Goal: Task Accomplishment & Management: Use online tool/utility

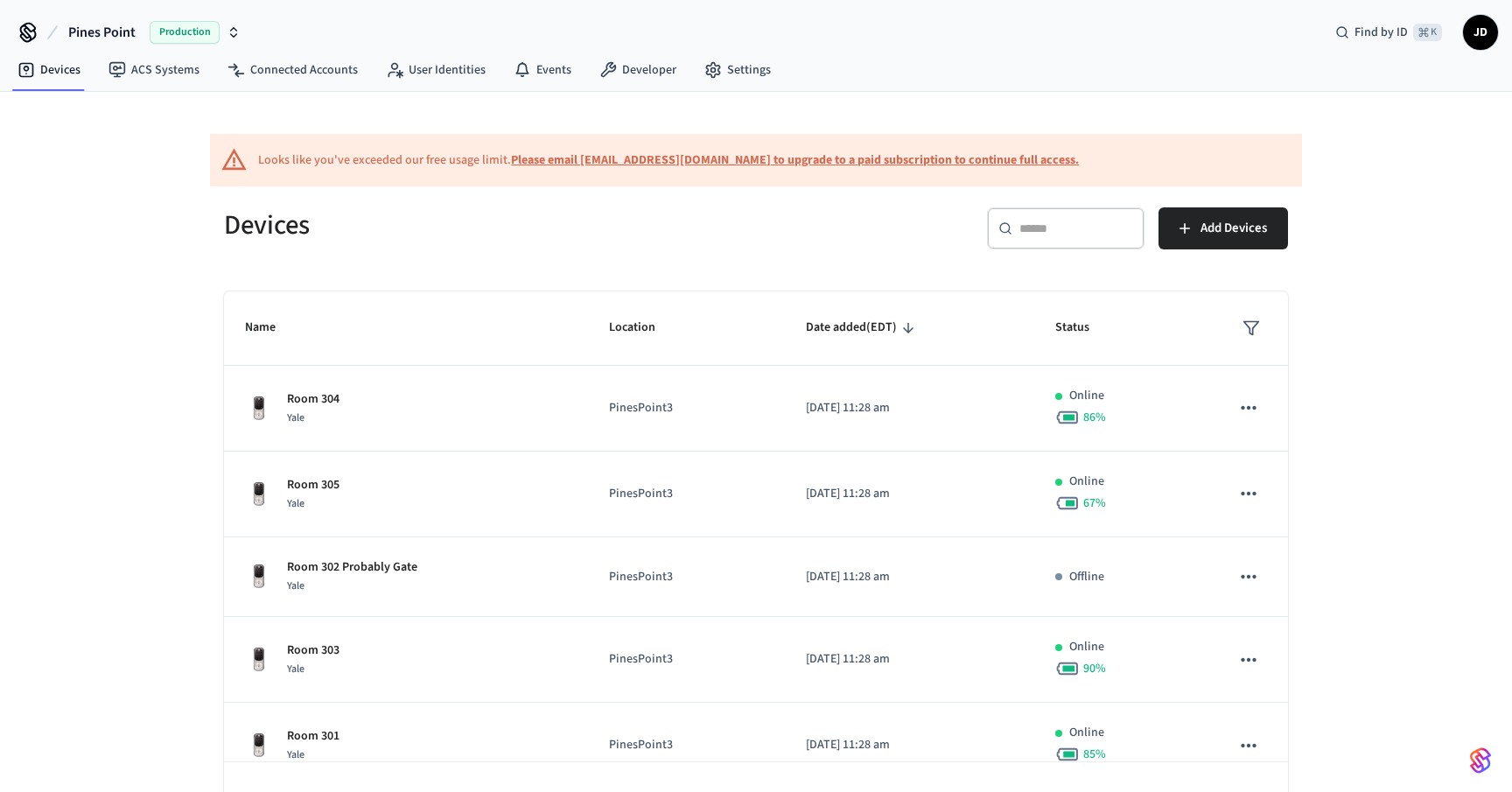
click at [1046, 223] on input "text" at bounding box center [1076, 229] width 114 height 18
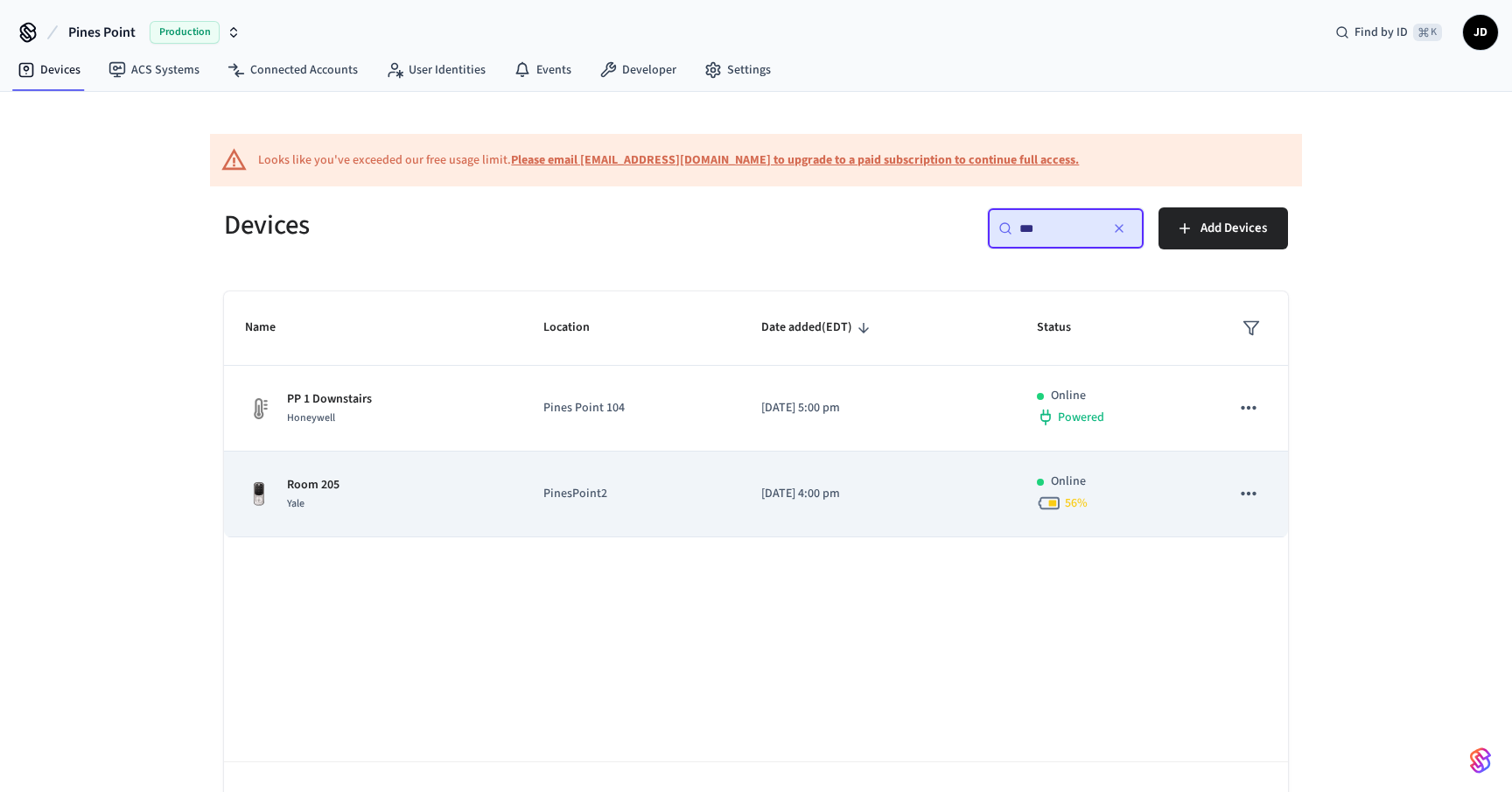
type input "***"
click at [315, 505] on div "Yale" at bounding box center [312, 503] width 53 height 19
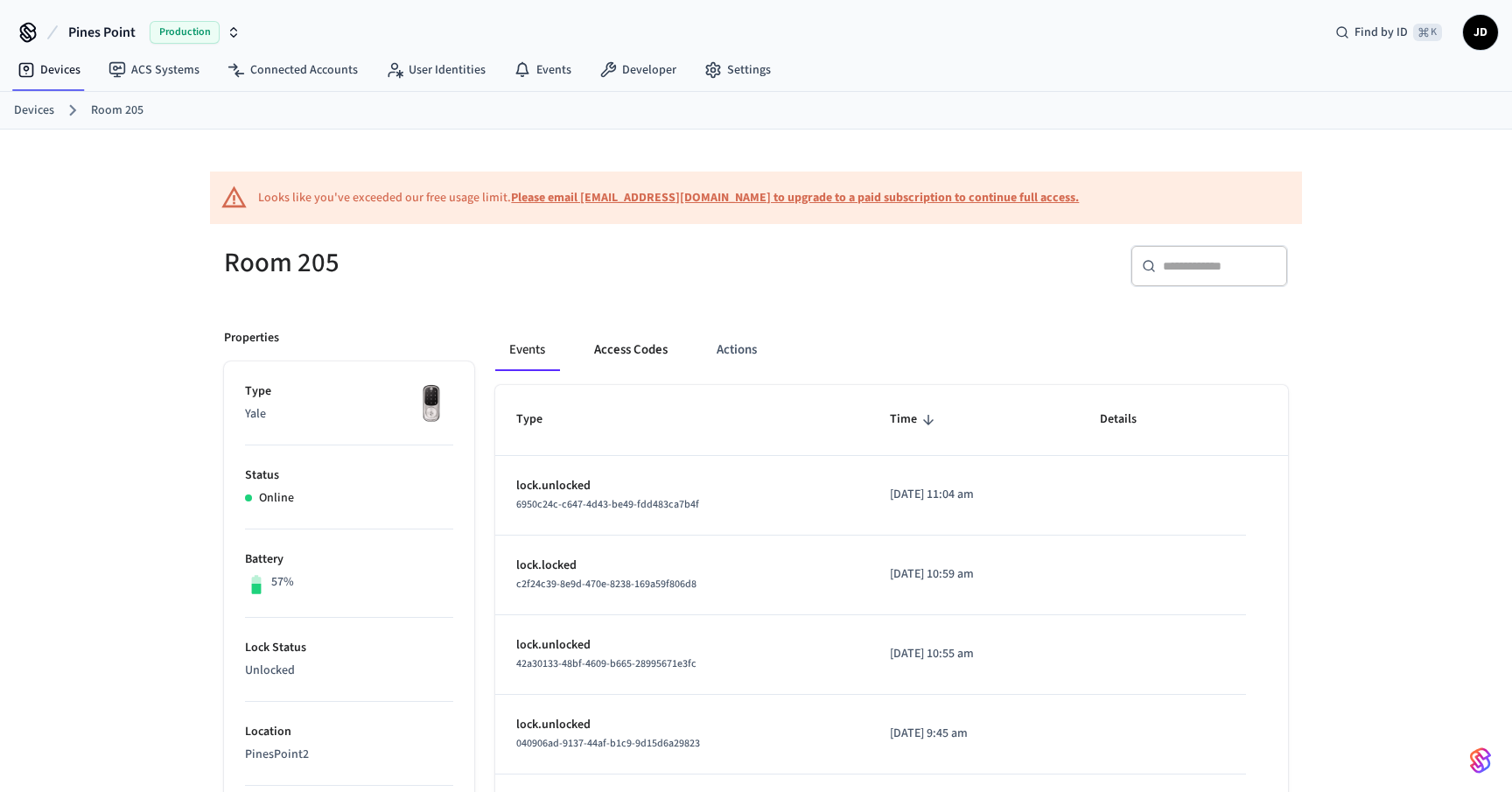
click at [635, 354] on button "Access Codes" at bounding box center [631, 350] width 101 height 42
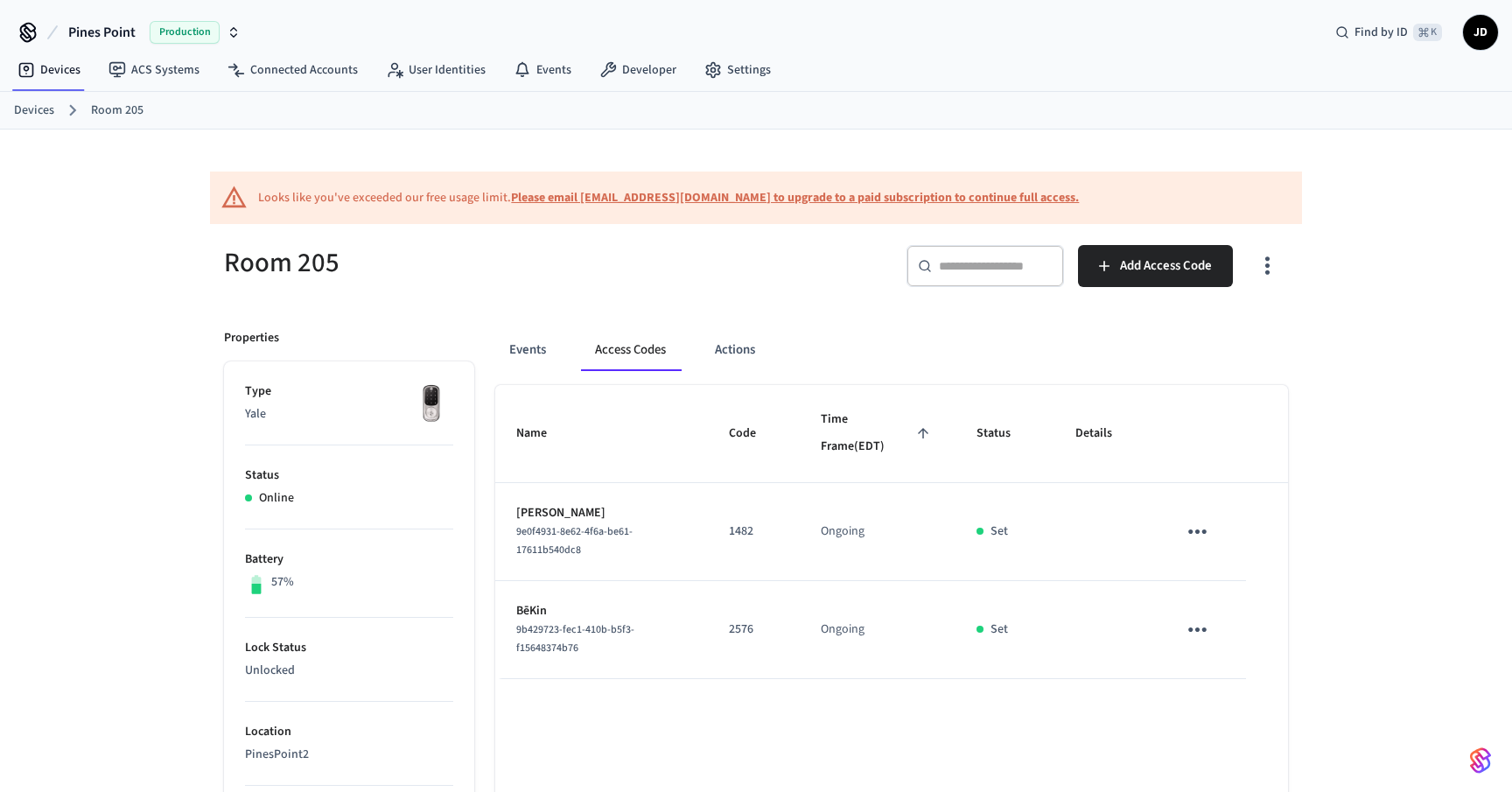
click at [749, 627] on p "2576" at bounding box center [754, 629] width 50 height 19
copy p "2576"
